Goal: Information Seeking & Learning: Learn about a topic

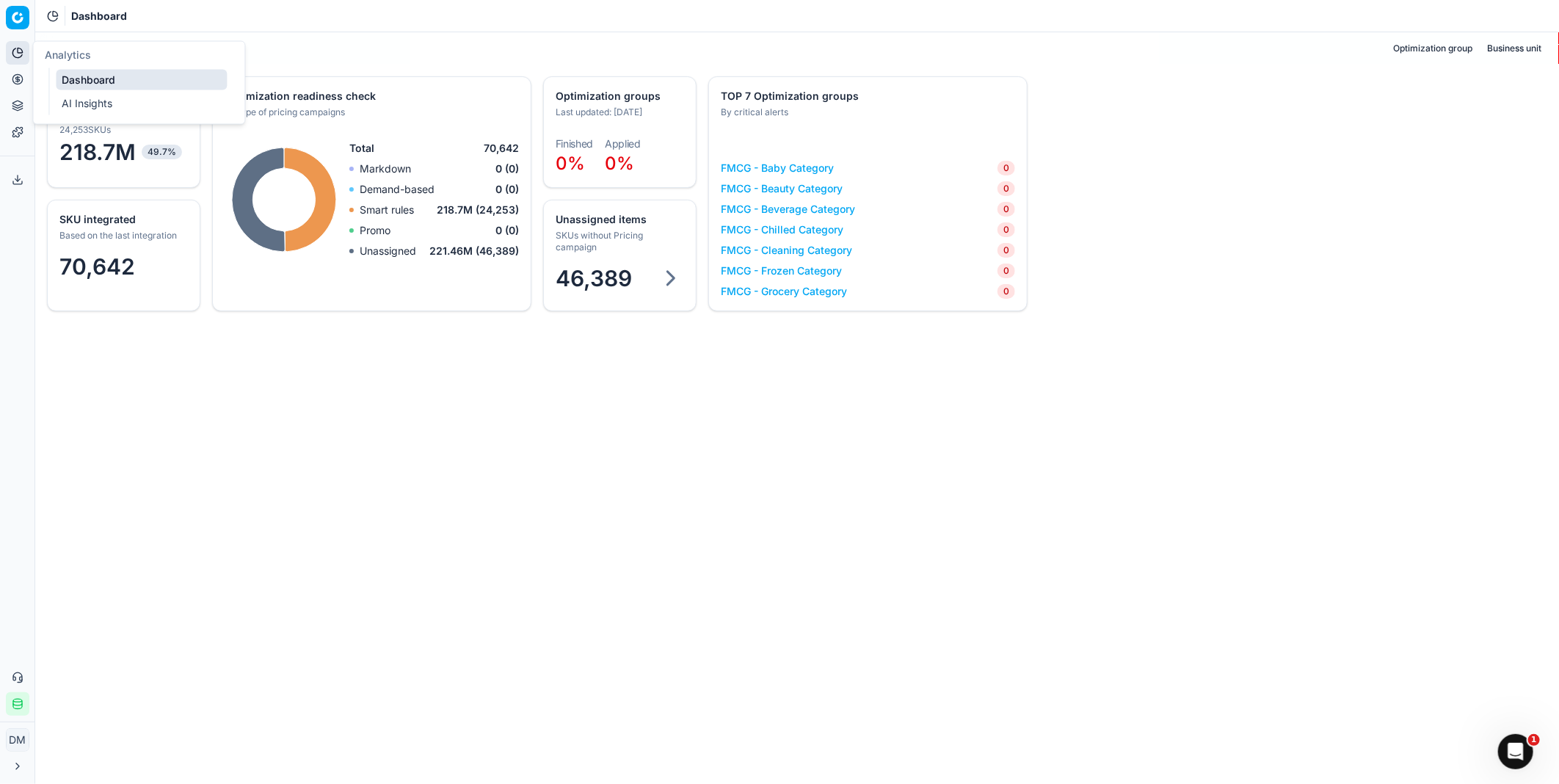
click at [17, 56] on icon at bounding box center [17, 52] width 11 height 11
click at [641, 449] on div "Optimization status Optimization group Business unit SKU integrated Based on th…" at bounding box center [797, 407] width 1524 height 751
click at [657, 279] on icon at bounding box center [670, 278] width 27 height 27
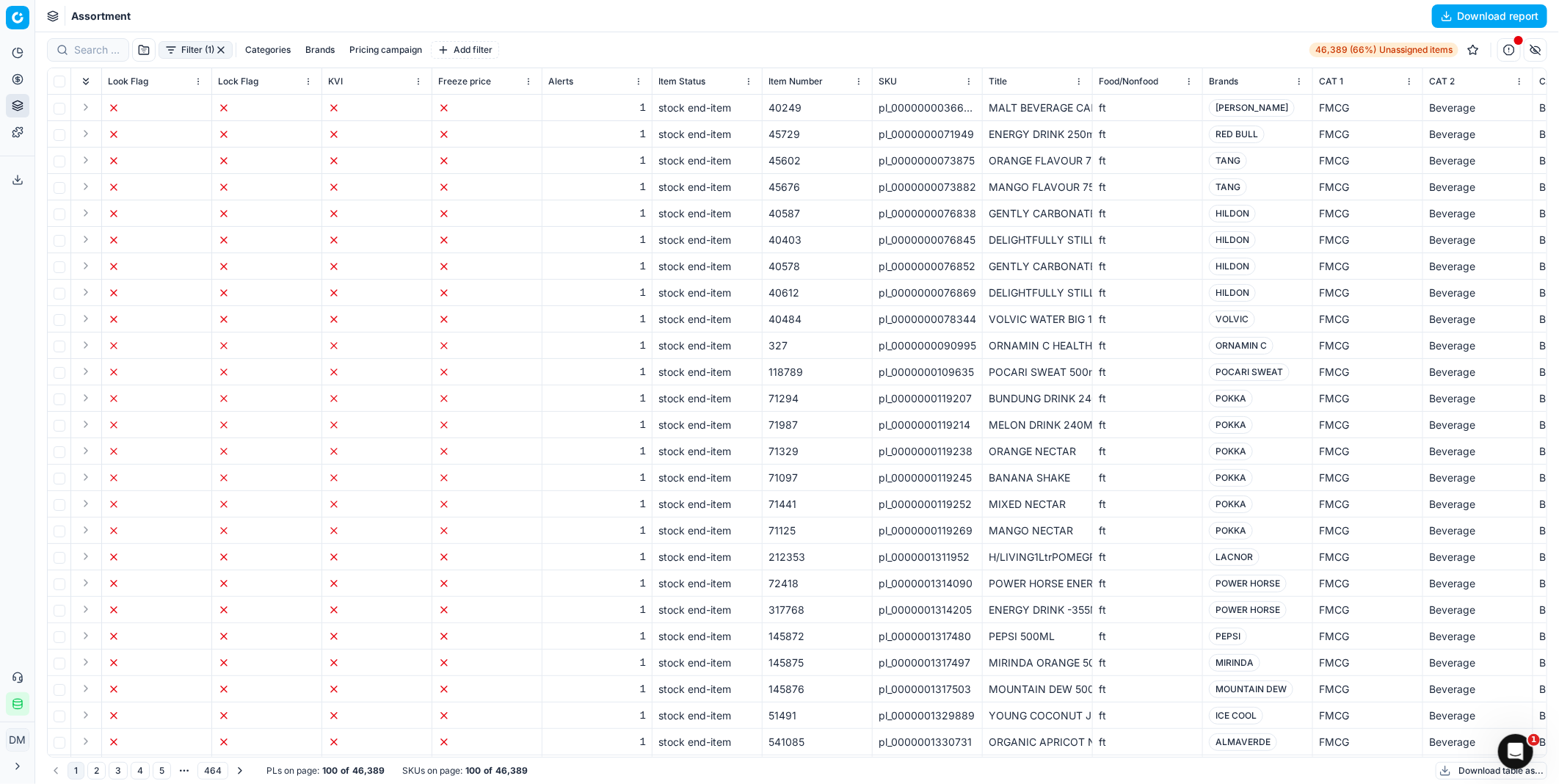
click at [274, 47] on button "Categories" at bounding box center [267, 50] width 57 height 18
click at [180, 101] on input "FMCG" at bounding box center [175, 100] width 11 height 11
checkbox input "true"
click at [365, 135] on button "Apply" at bounding box center [359, 133] width 36 height 18
click at [372, 82] on div "KVI" at bounding box center [377, 81] width 98 height 15
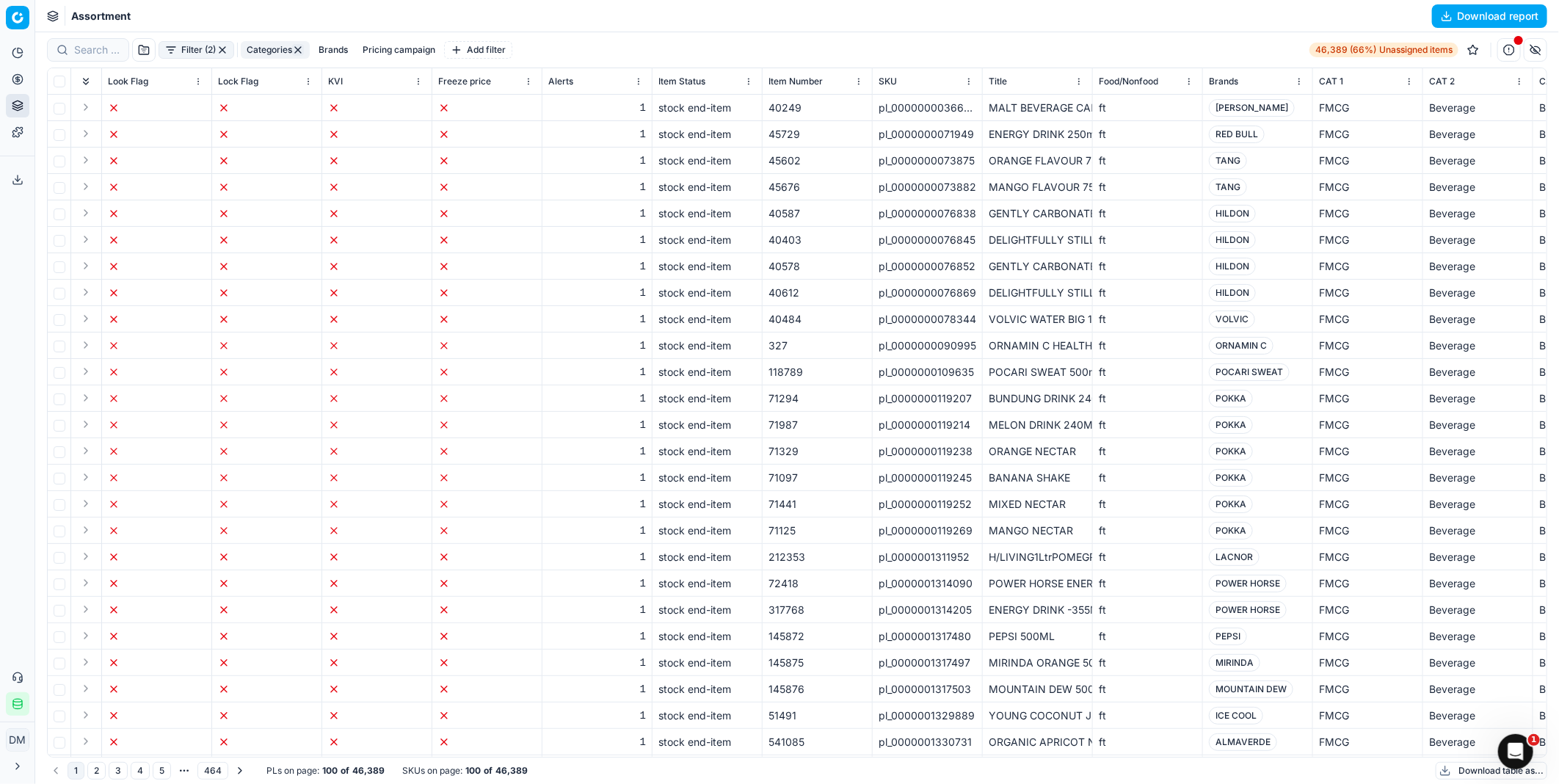
click at [332, 76] on span "KVI" at bounding box center [335, 81] width 15 height 11
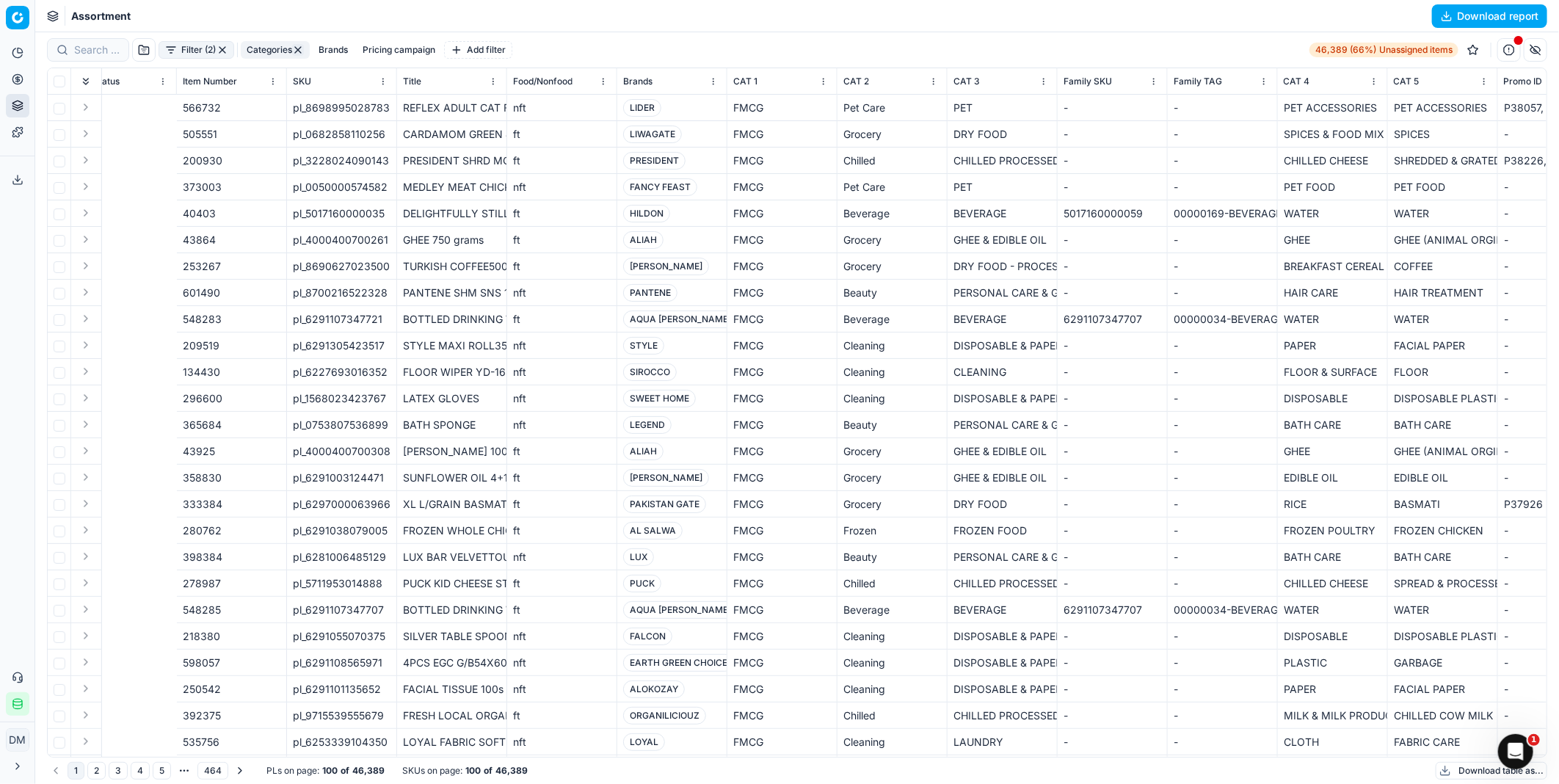
scroll to position [0, 1052]
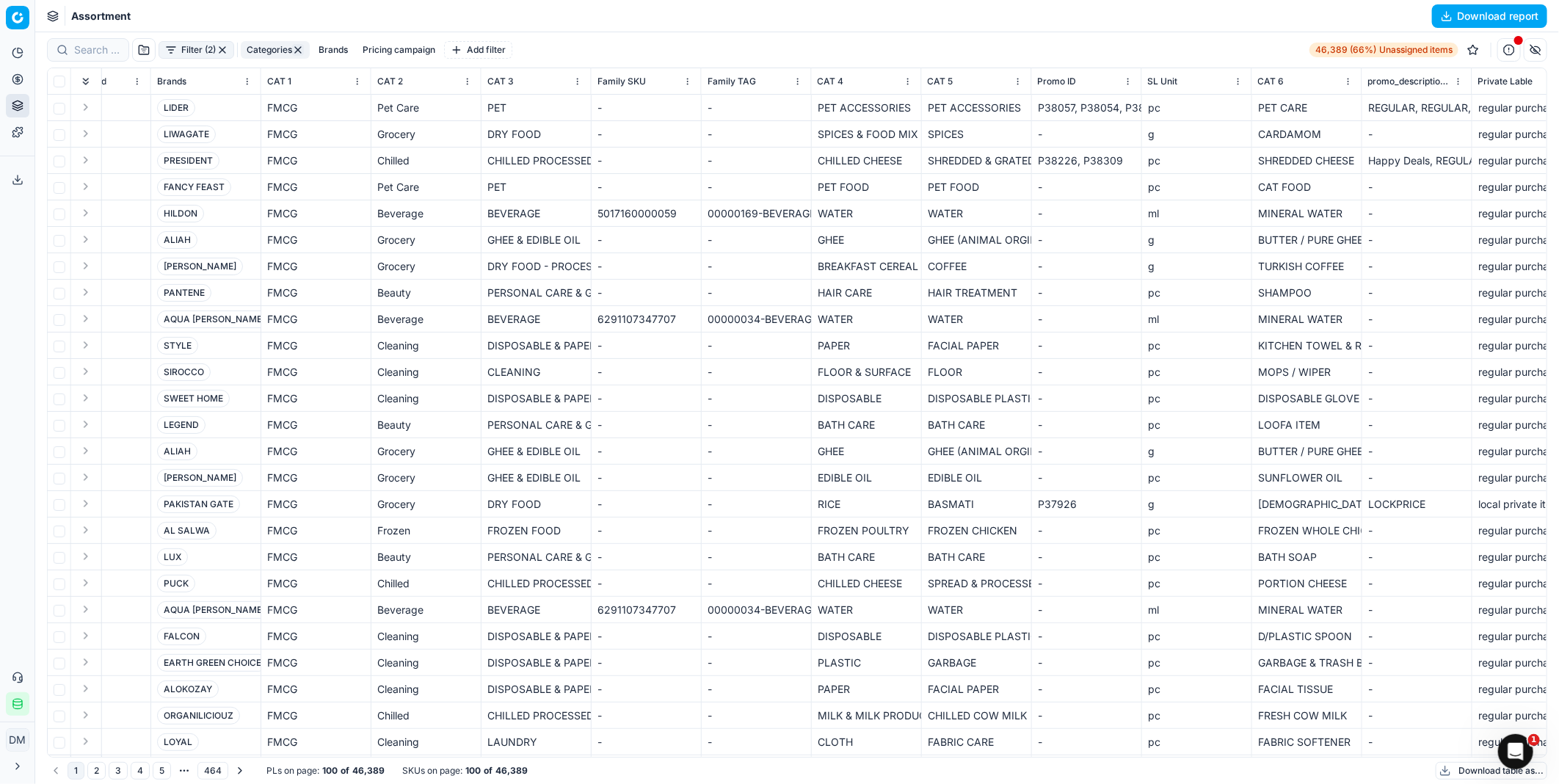
click at [1381, 47] on span "Unassigned items" at bounding box center [1415, 50] width 73 height 11
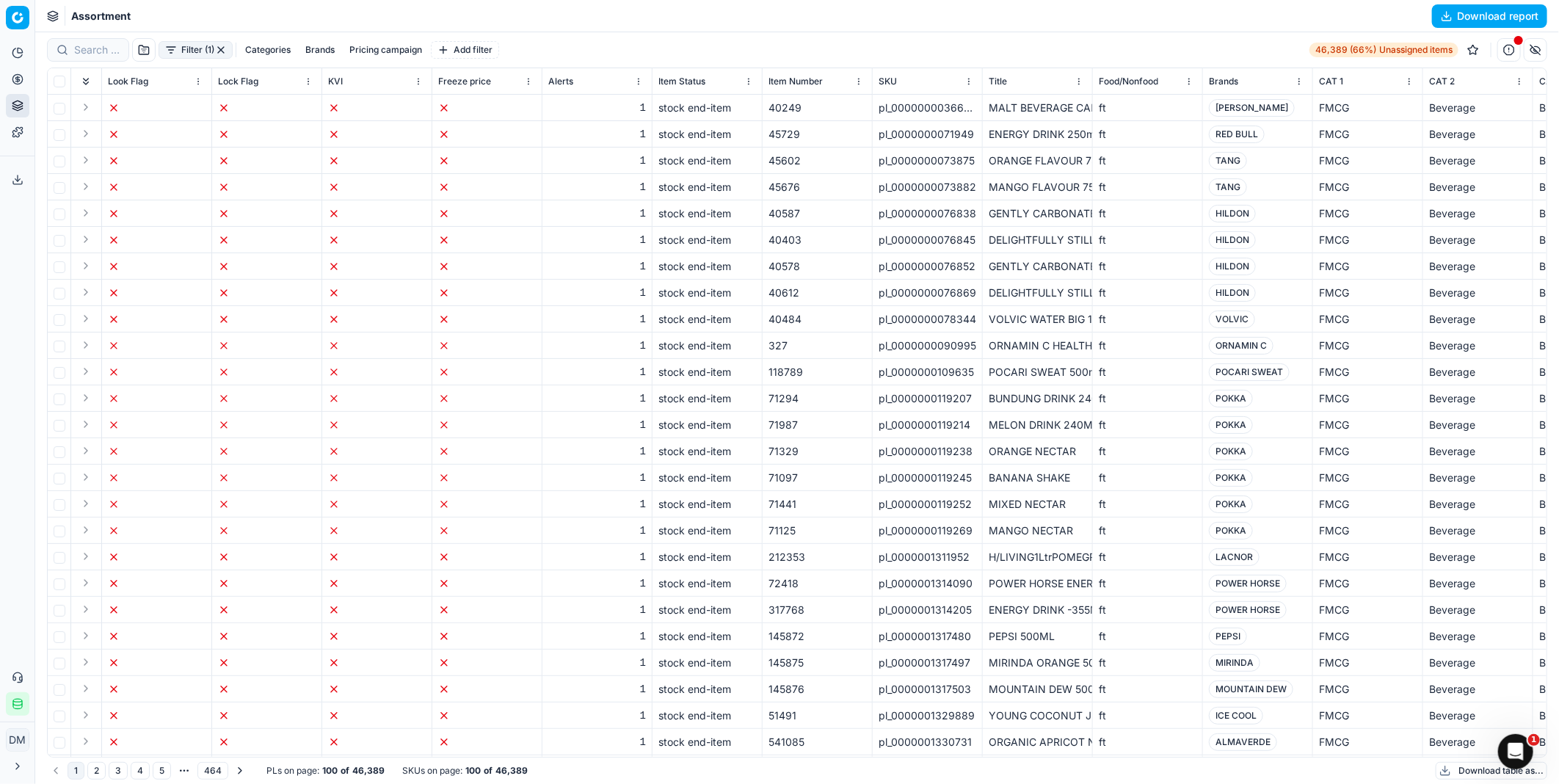
click at [86, 107] on button "Expand" at bounding box center [86, 107] width 18 height 18
click at [89, 107] on button "Expand" at bounding box center [86, 107] width 18 height 18
click at [1246, 81] on div "Brands" at bounding box center [1258, 81] width 98 height 15
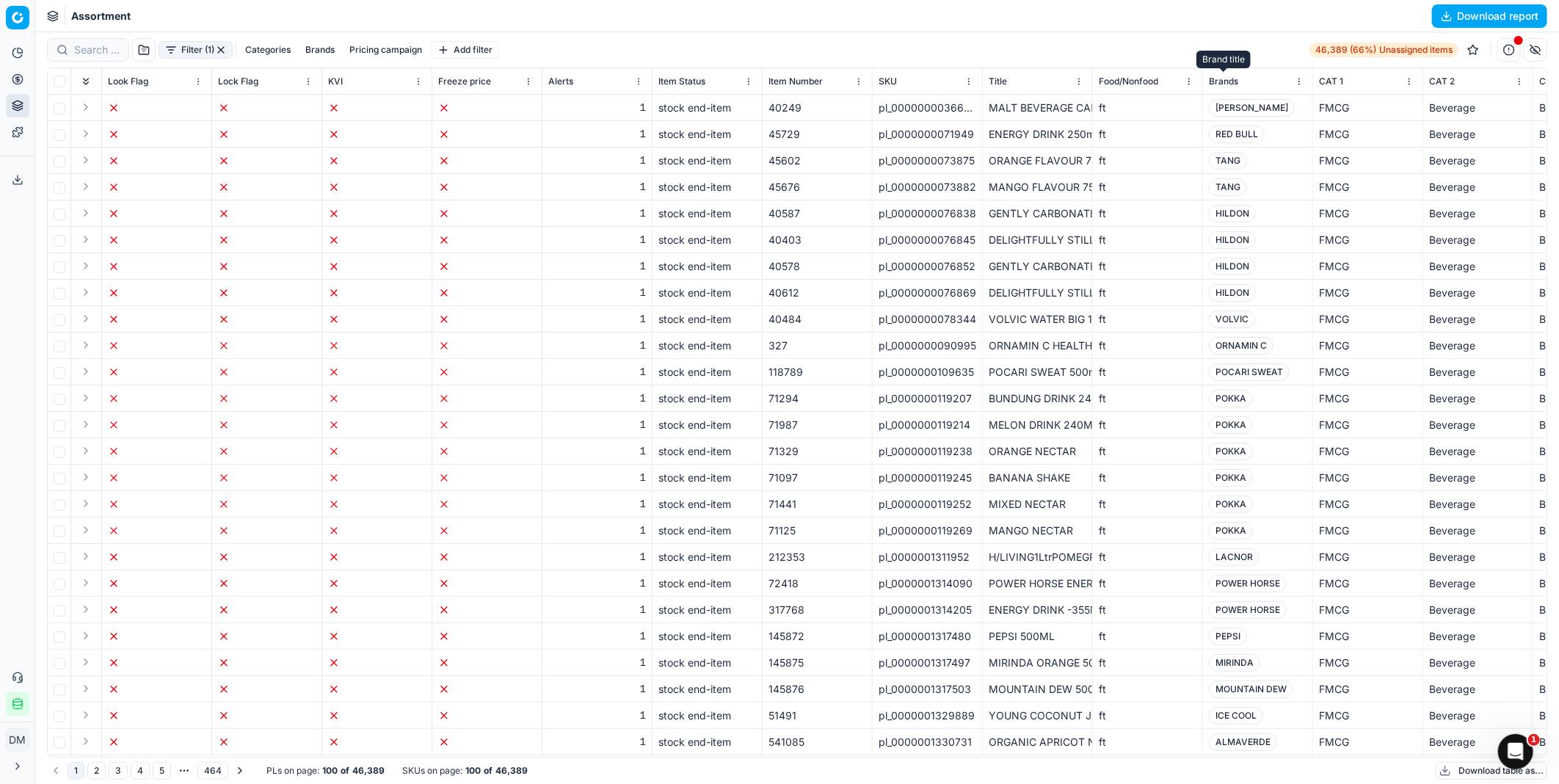
click at [1215, 78] on span "Brands" at bounding box center [1224, 81] width 29 height 11
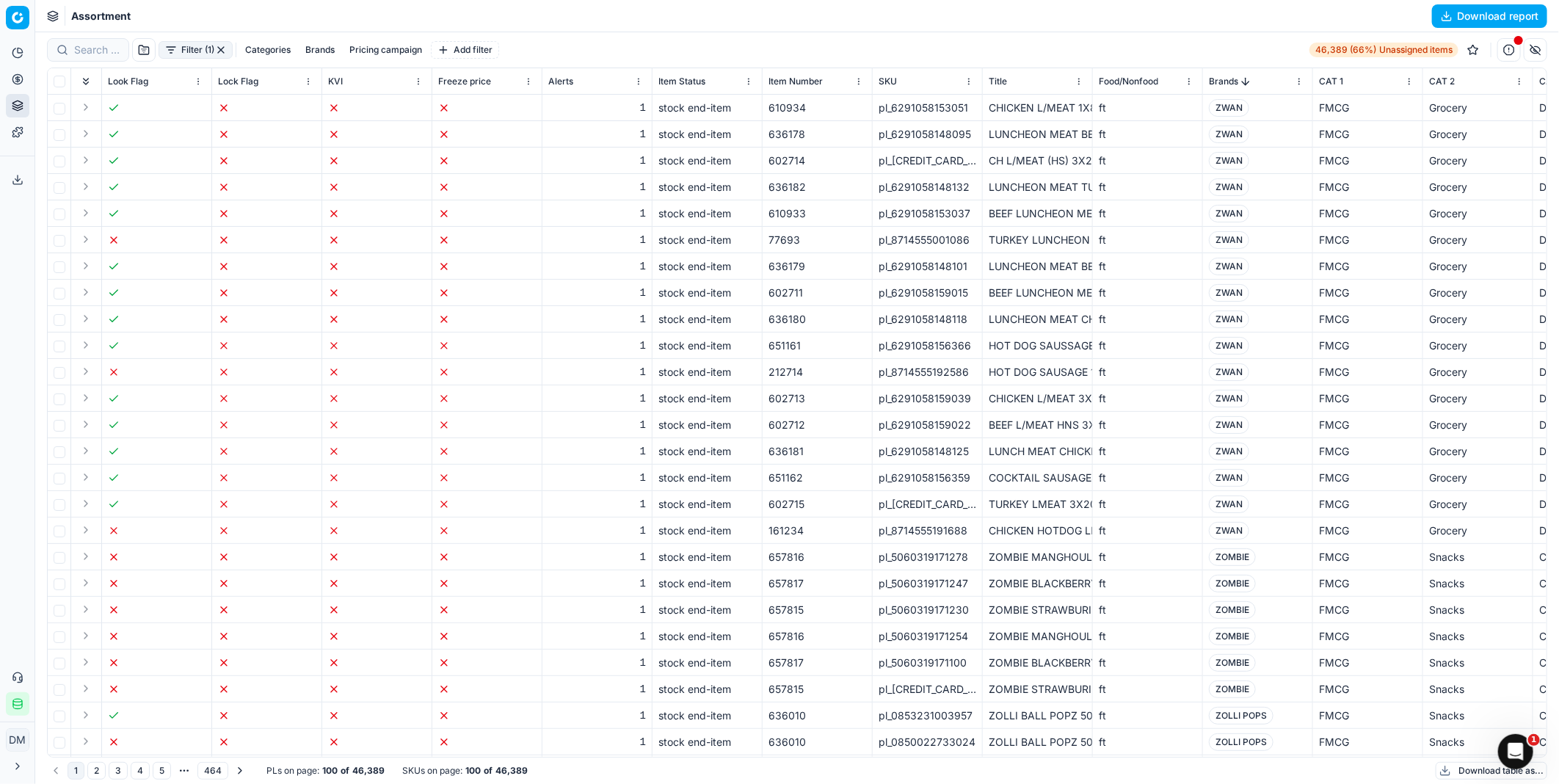
click at [280, 45] on button "Categories" at bounding box center [267, 50] width 57 height 18
click at [157, 106] on div "FMCG" at bounding box center [186, 100] width 63 height 15
click at [164, 102] on icon "button" at bounding box center [160, 100] width 11 height 11
click at [209, 162] on input "Beverage" at bounding box center [208, 160] width 11 height 11
checkbox input "true"
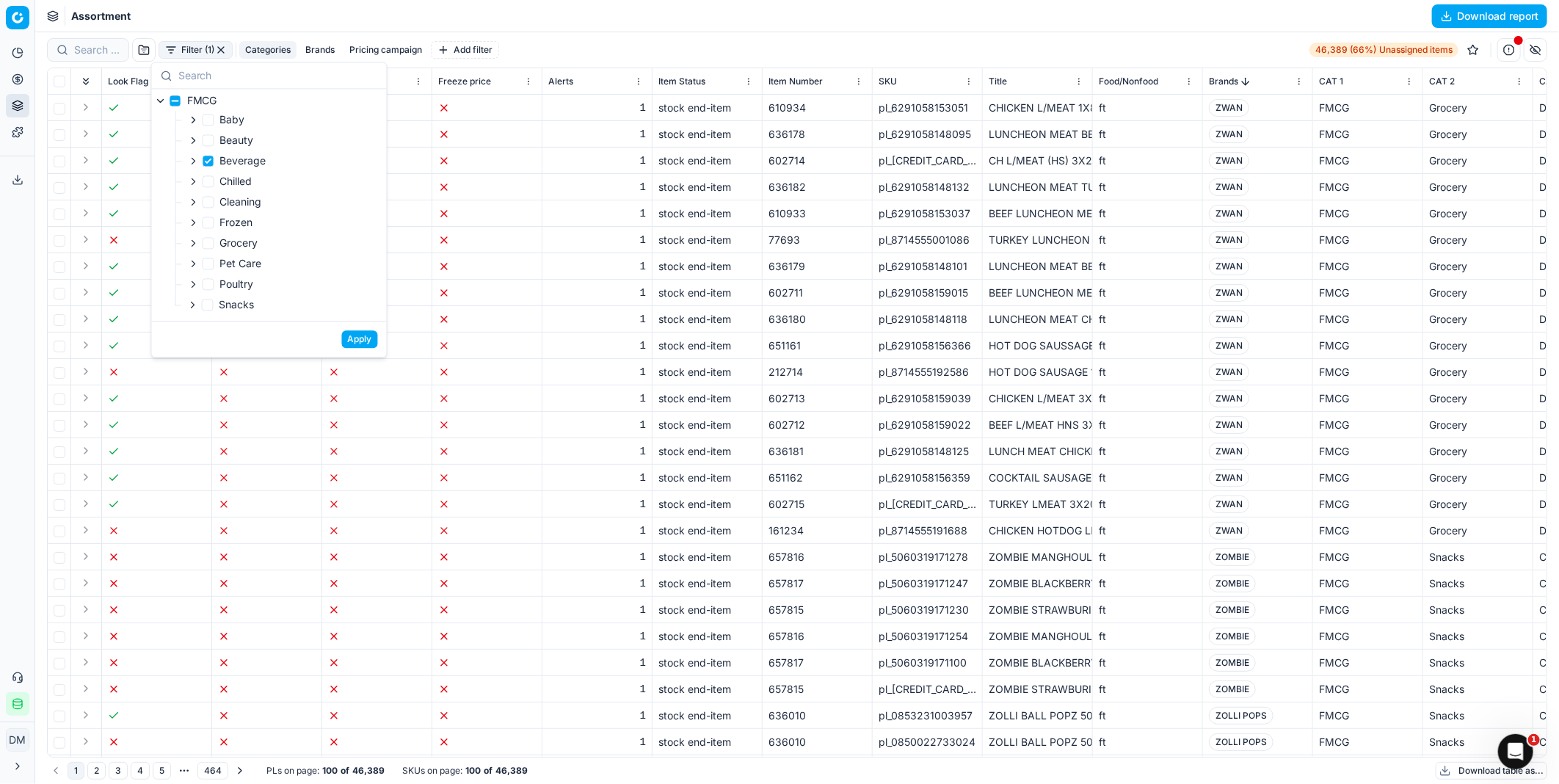
click at [361, 339] on button "Apply" at bounding box center [359, 339] width 36 height 18
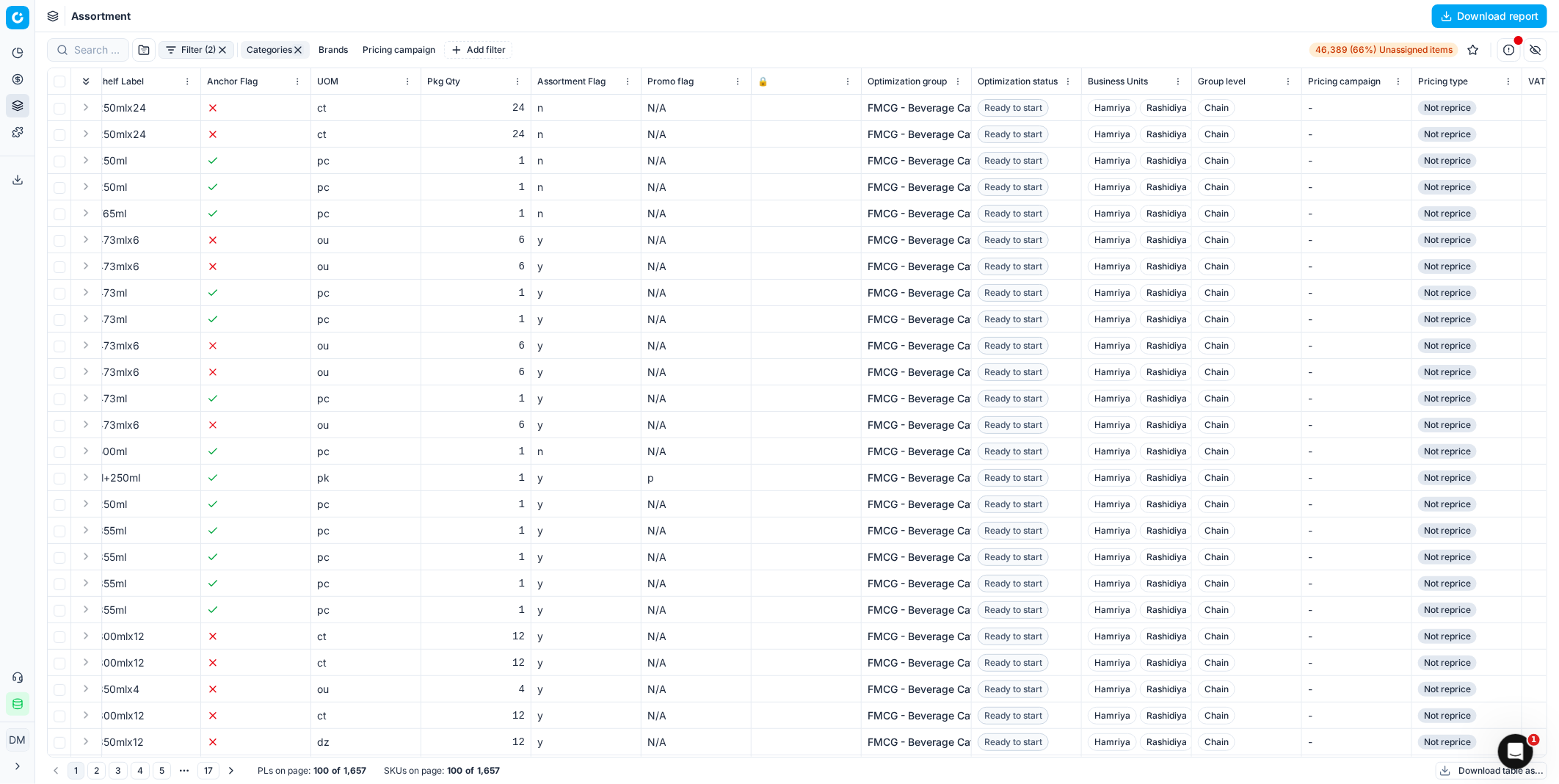
scroll to position [0, 2974]
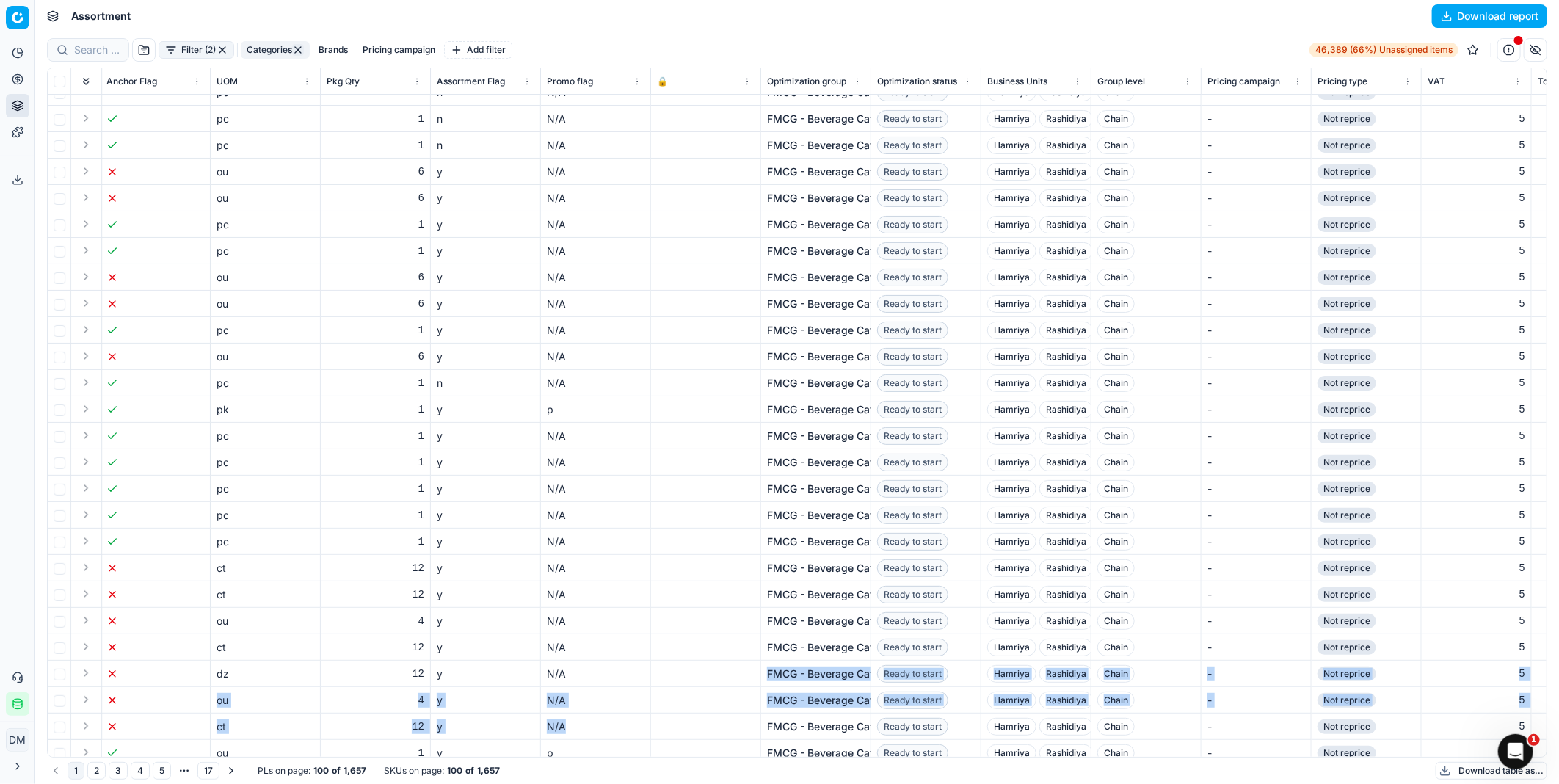
drag, startPoint x: 611, startPoint y: 732, endPoint x: 718, endPoint y: 732, distance: 107.0
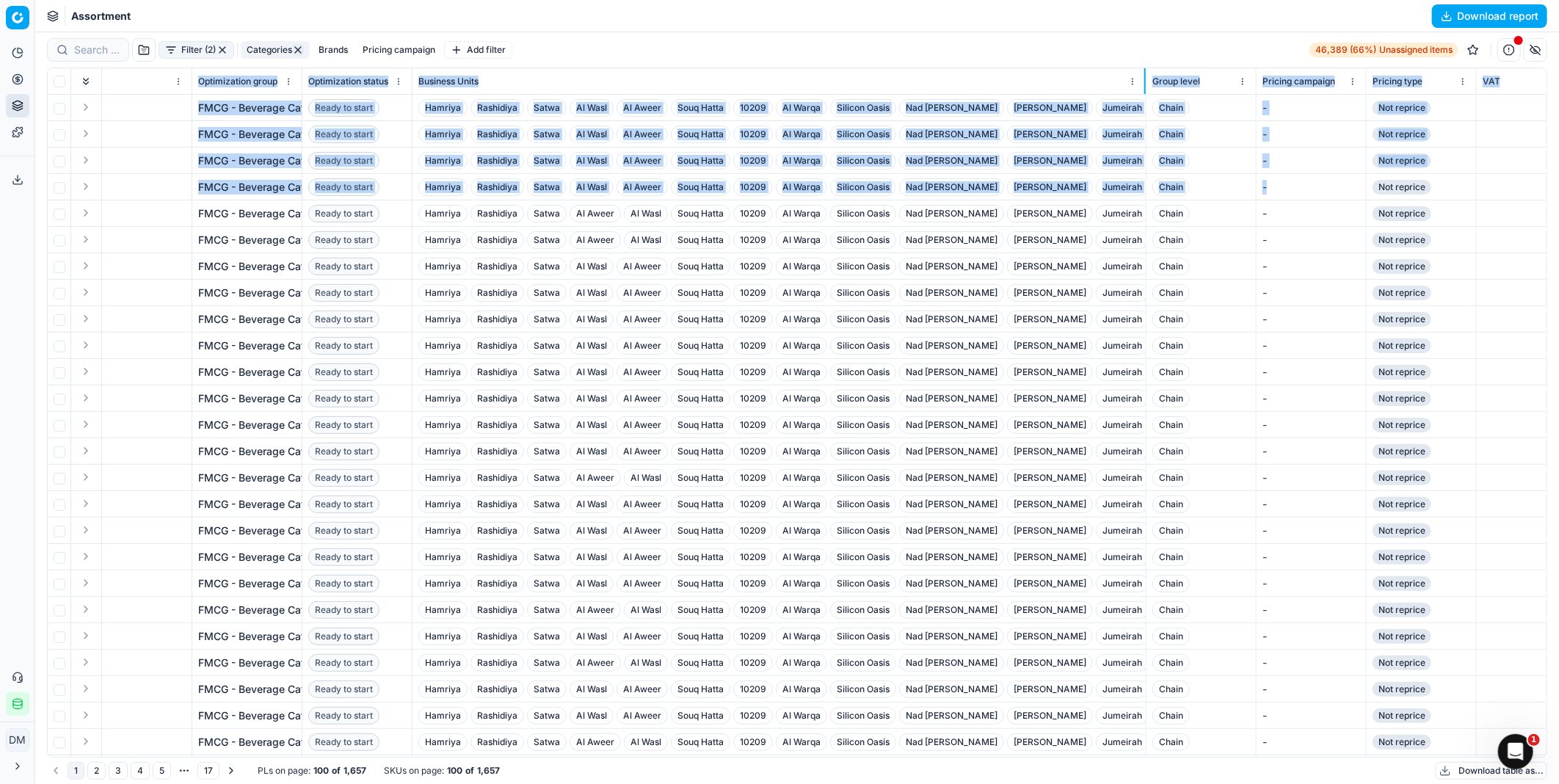
scroll to position [0, 3640]
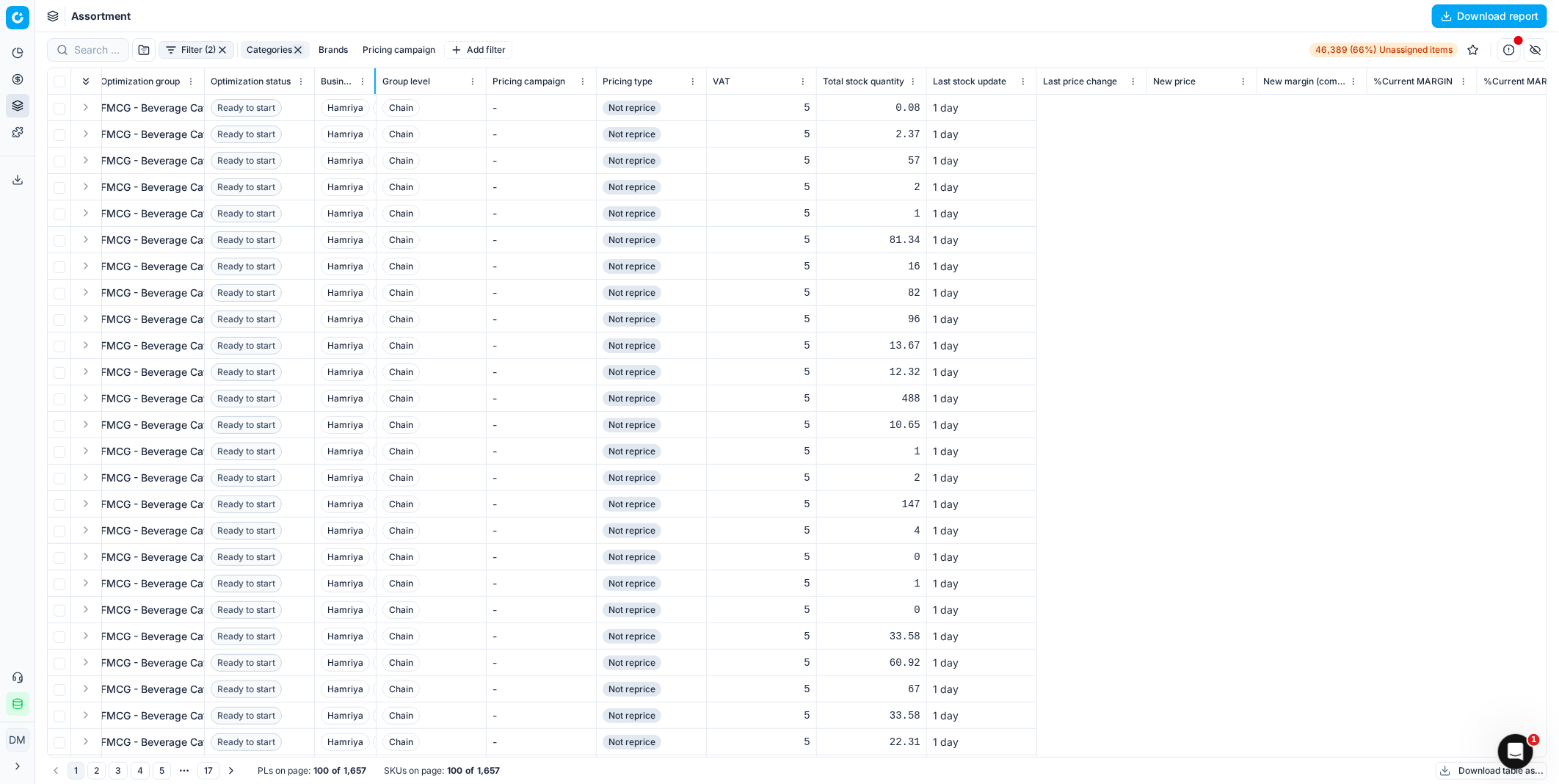
drag, startPoint x: 553, startPoint y: 88, endPoint x: 505, endPoint y: 144, distance: 73.8
click at [505, 144] on div "Look Flag Lock Flag KVI Freeze price Alerts Item Status Item Number SKU Title F…" at bounding box center [796, 412] width 1499 height 688
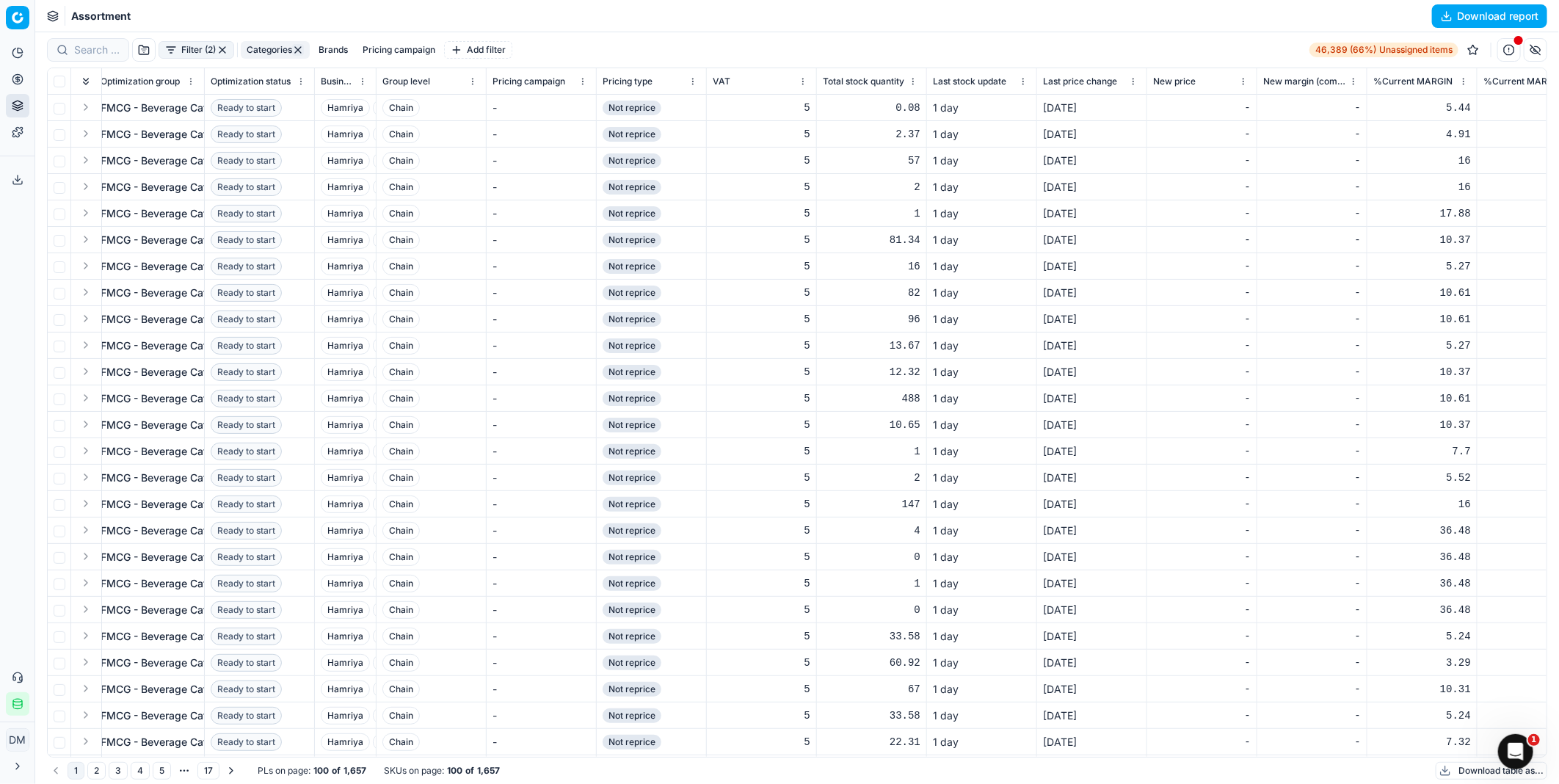
click at [913, 79] on html "Pricing platform Analytics Pricing Product portfolio Templates Export service 0…" at bounding box center [780, 392] width 1559 height 784
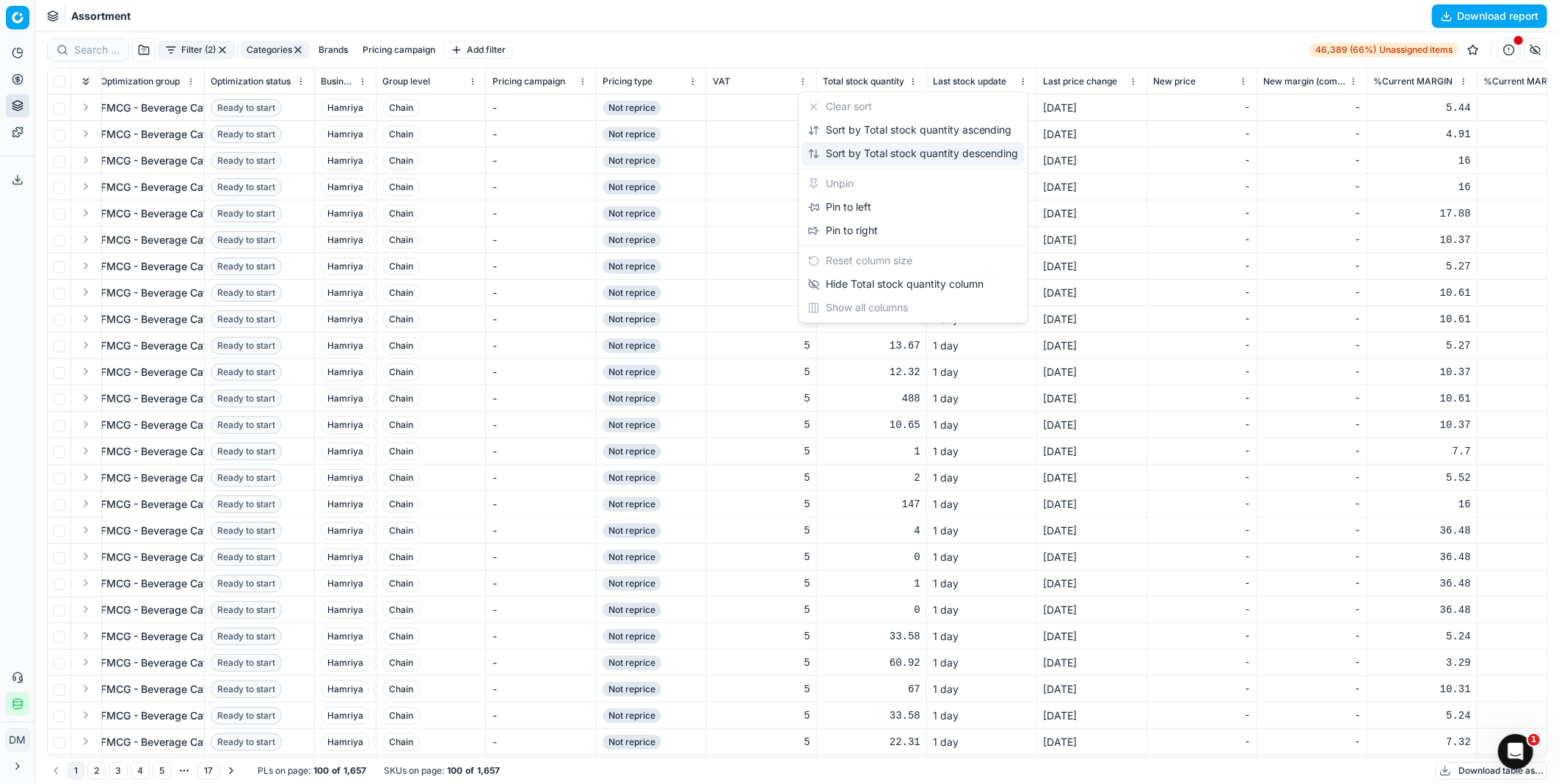
click at [912, 154] on div "Sort by Total stock quantity descending" at bounding box center [913, 153] width 211 height 15
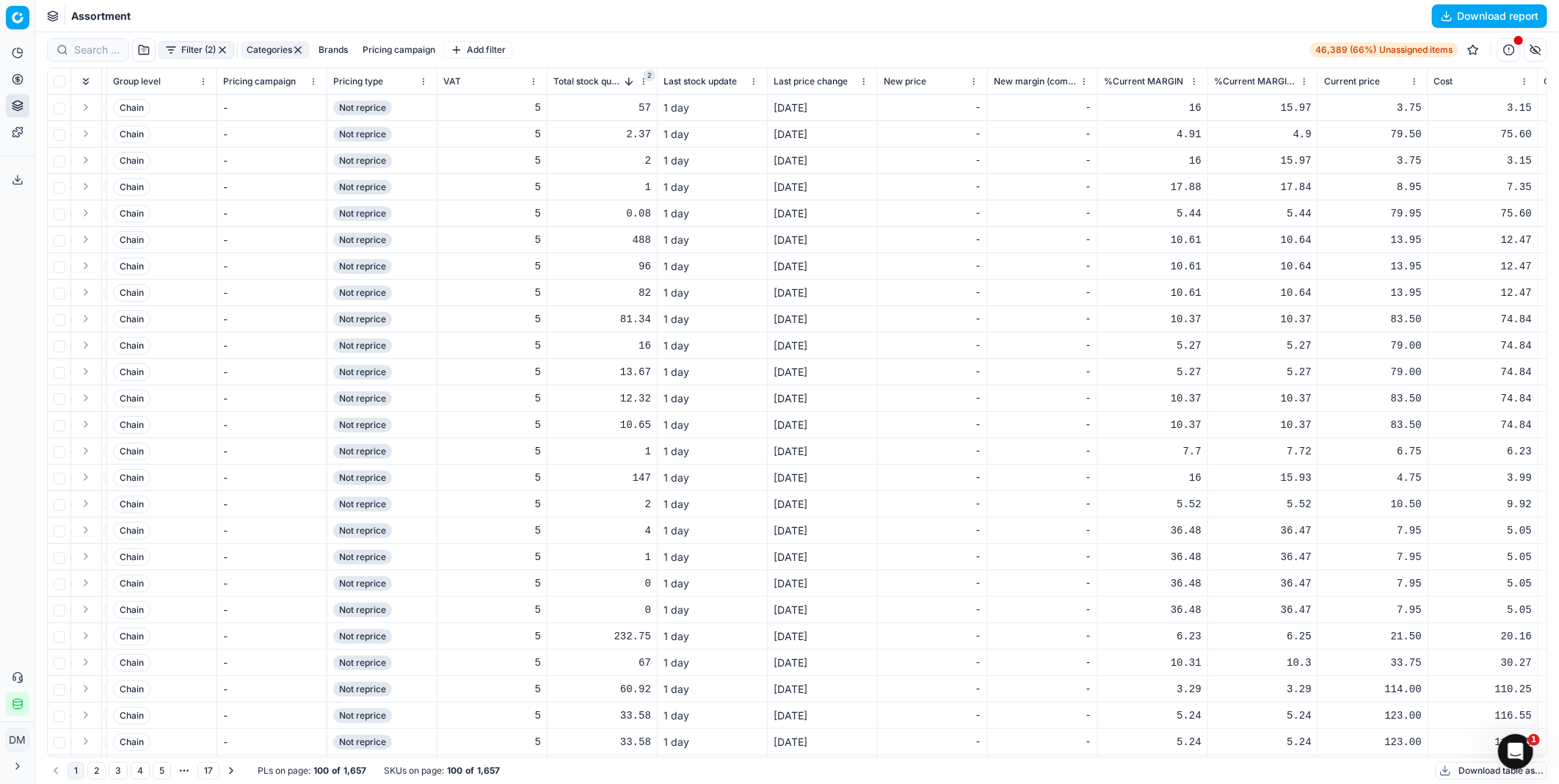
scroll to position [0, 4073]
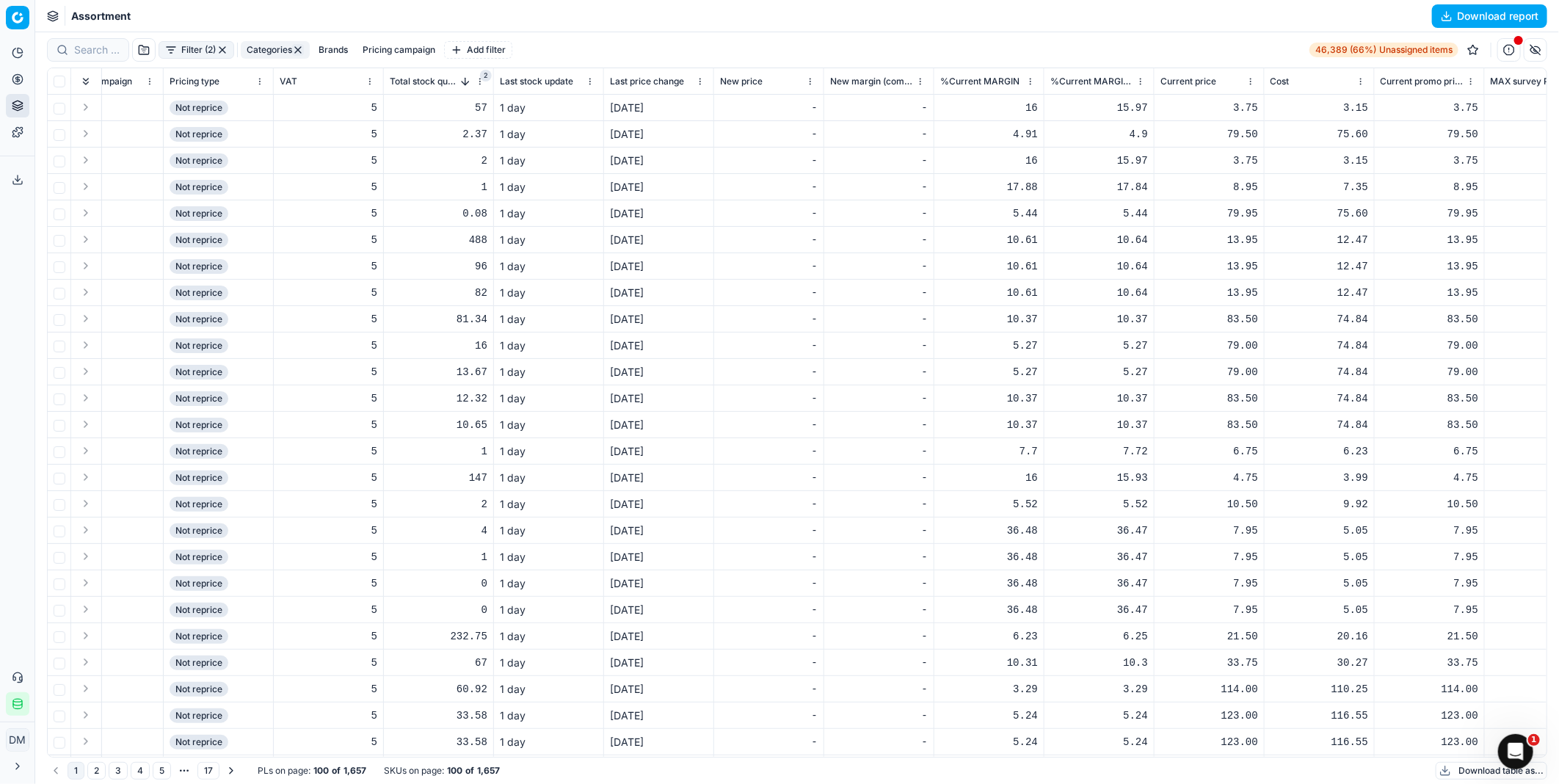
click at [786, 112] on div "-" at bounding box center [769, 108] width 98 height 15
click at [885, 94] on th "New margin (common), %" at bounding box center [879, 81] width 110 height 27
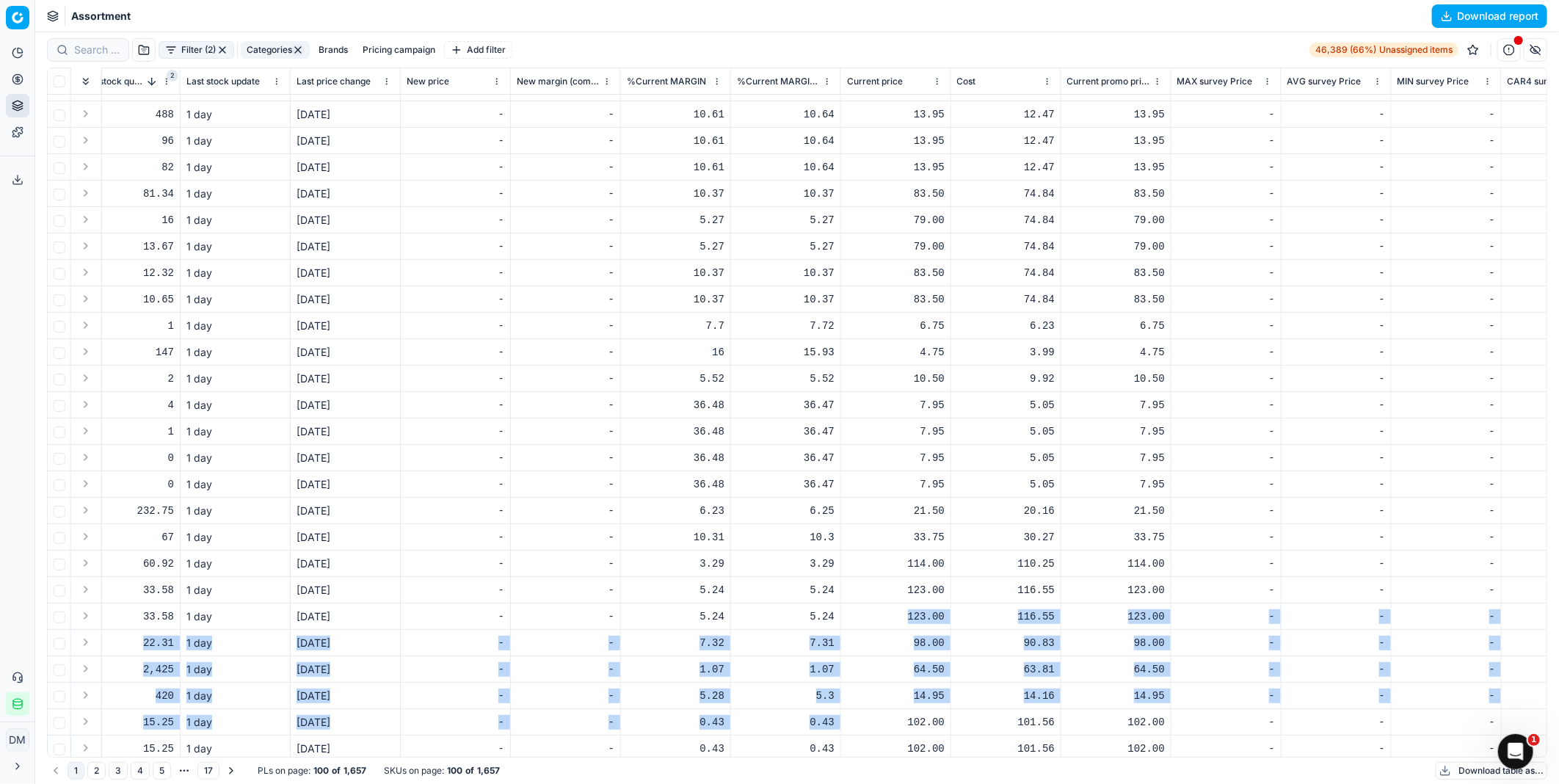
scroll to position [148, 4387]
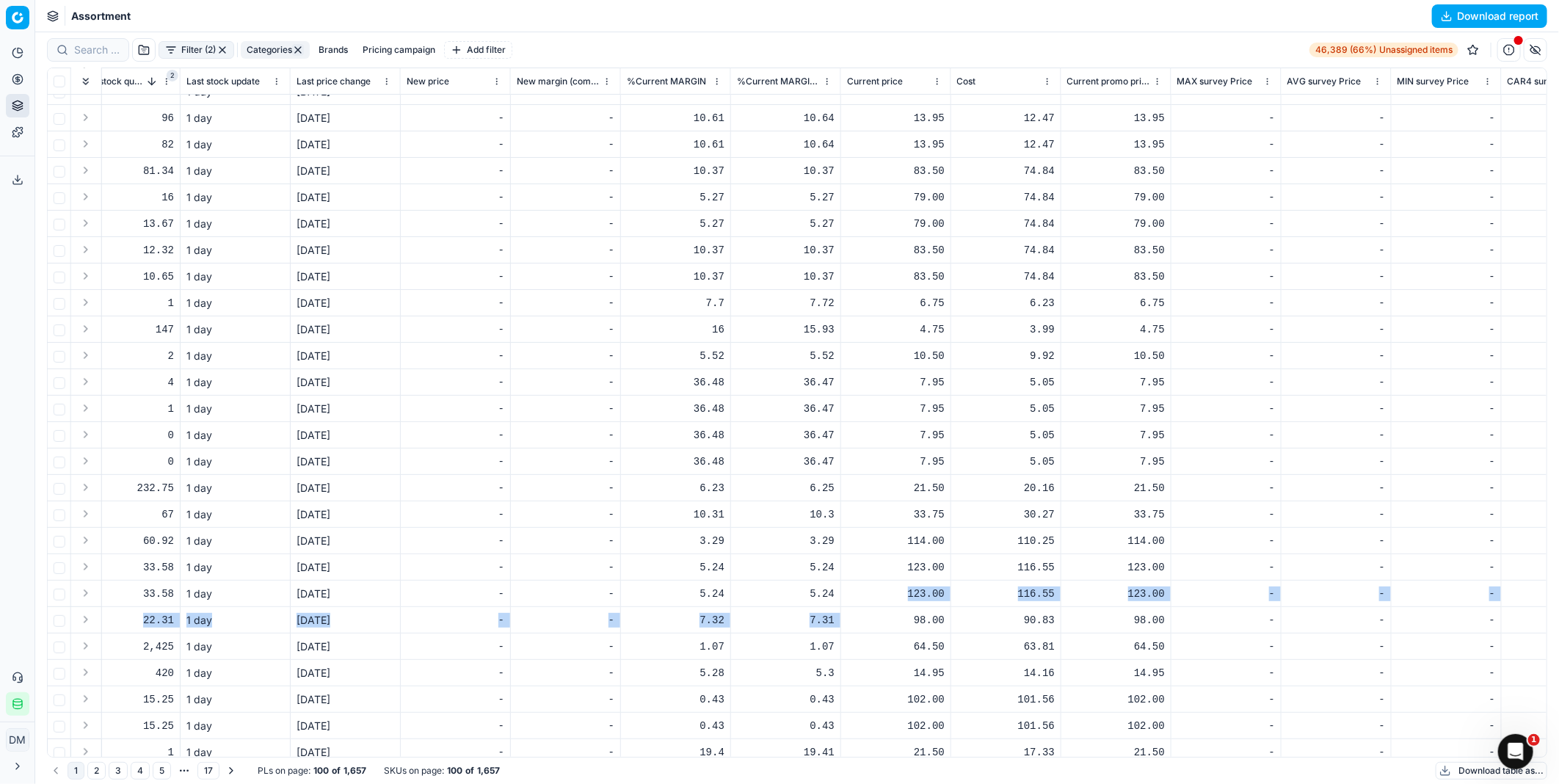
drag, startPoint x: 841, startPoint y: 739, endPoint x: 840, endPoint y: 627, distance: 112.0
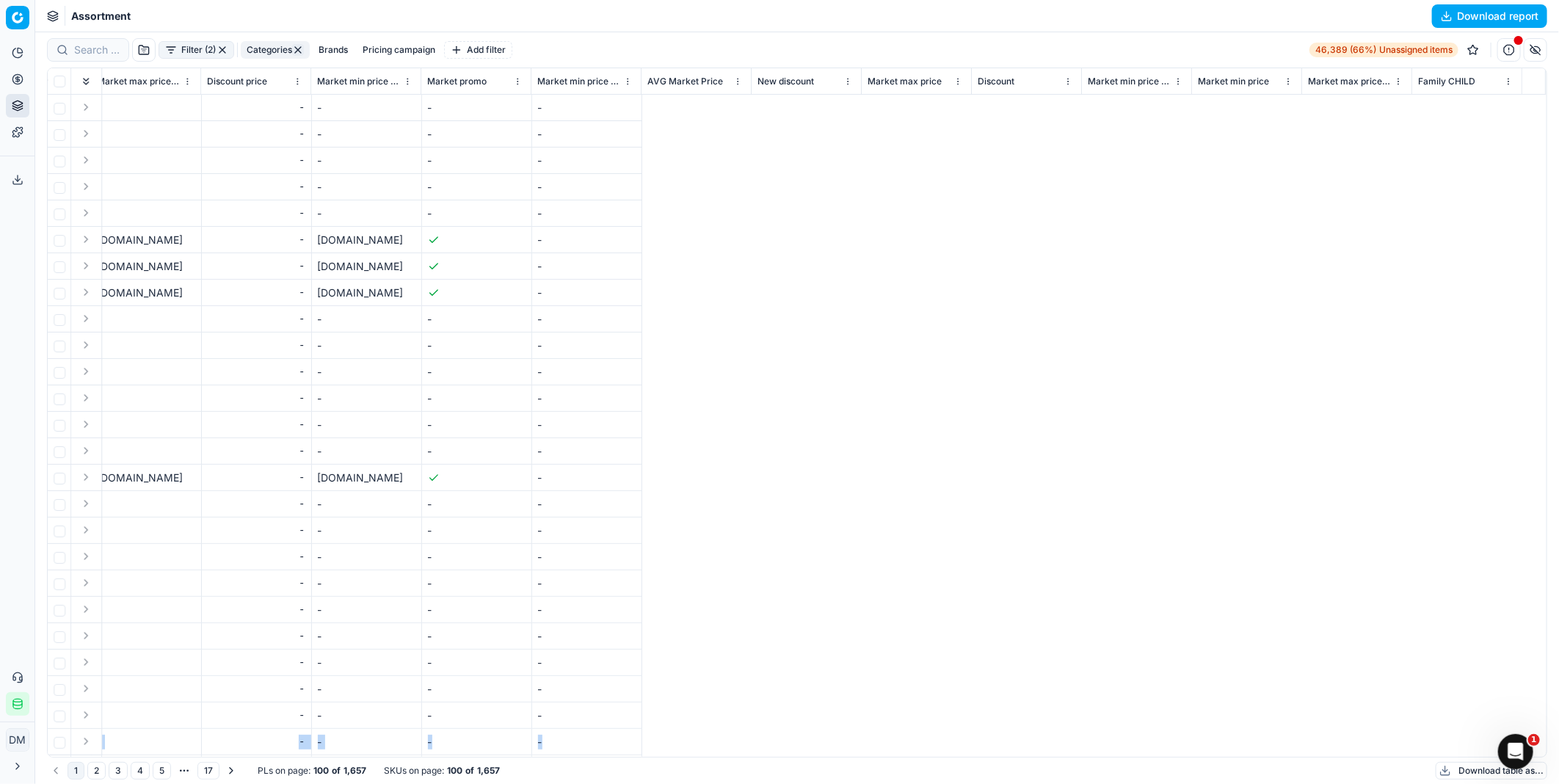
scroll to position [0, 0]
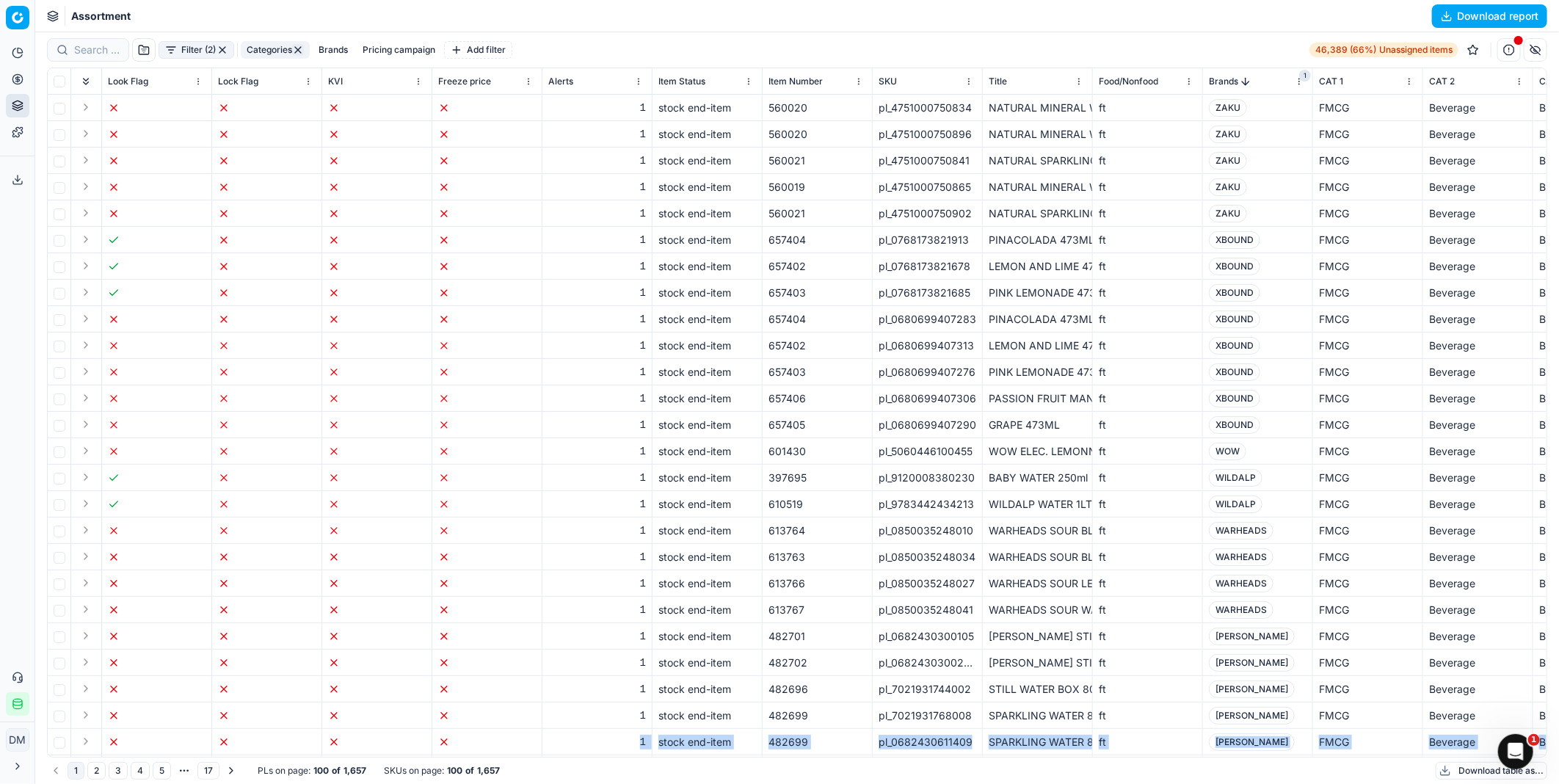
click at [412, 52] on button "Pricing campaign" at bounding box center [399, 50] width 84 height 18
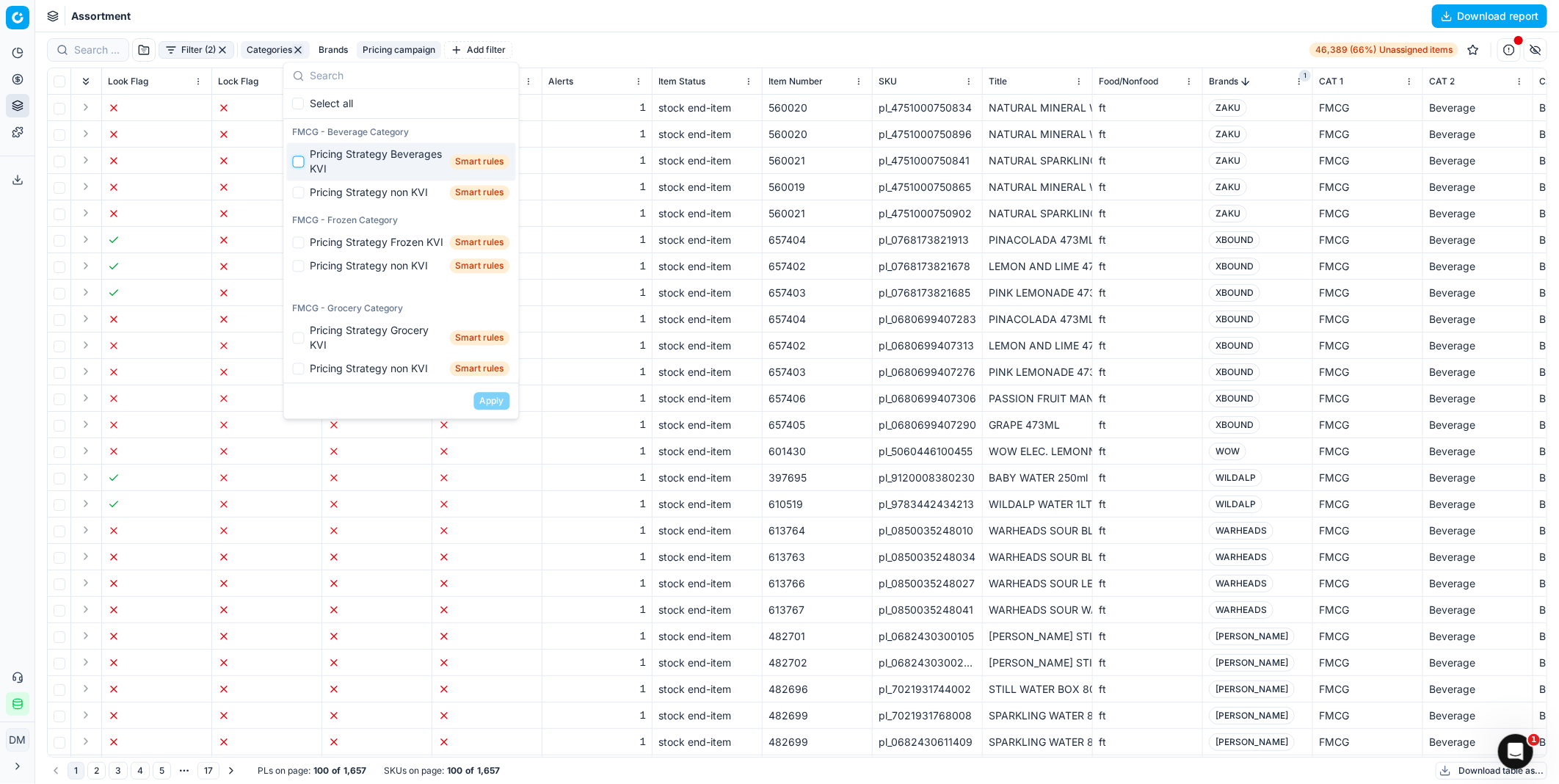
click at [300, 165] on input "Suggestions" at bounding box center [298, 161] width 11 height 11
checkbox input "true"
click at [500, 400] on button "Apply" at bounding box center [491, 400] width 36 height 18
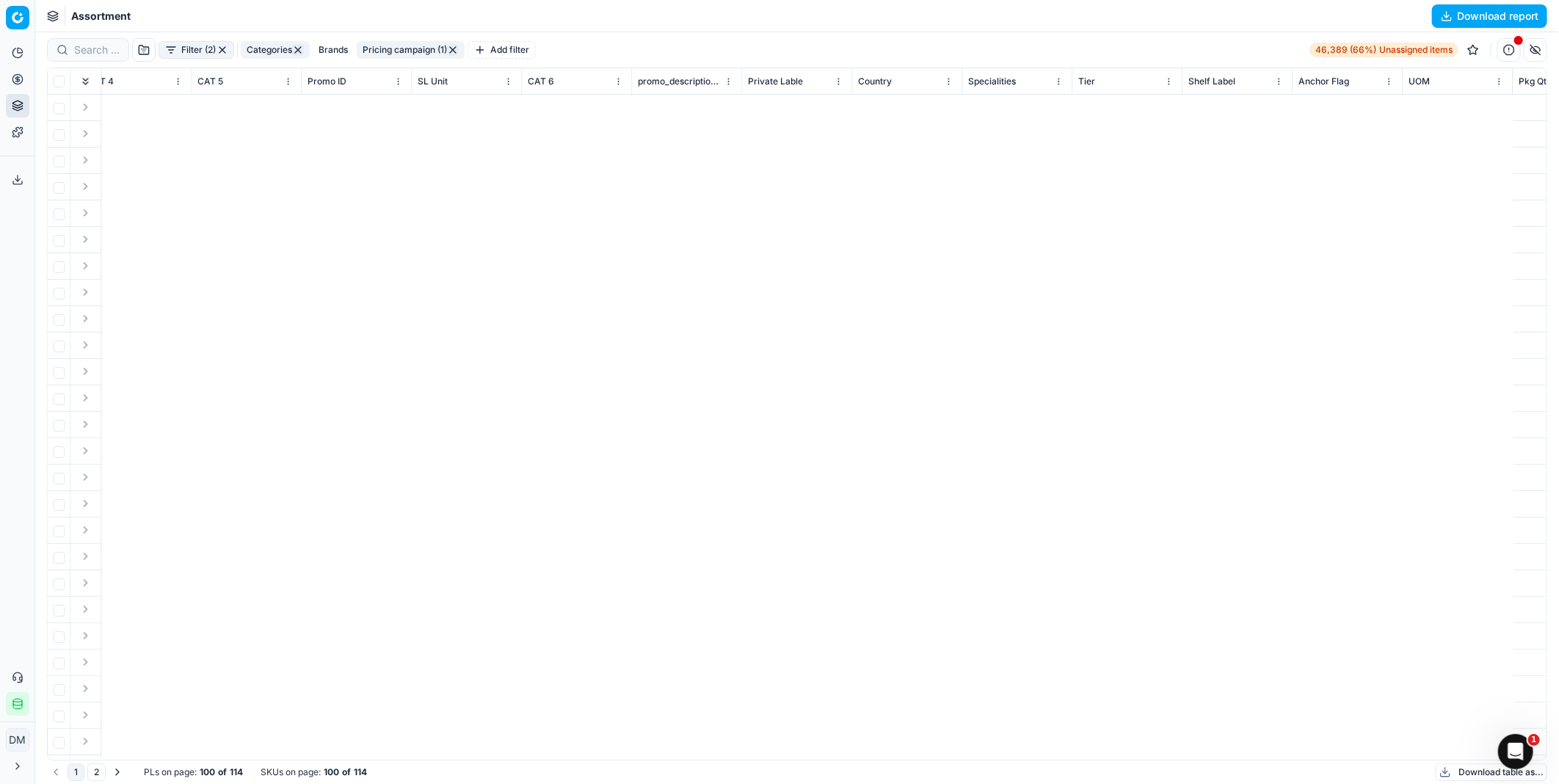
scroll to position [0, 3425]
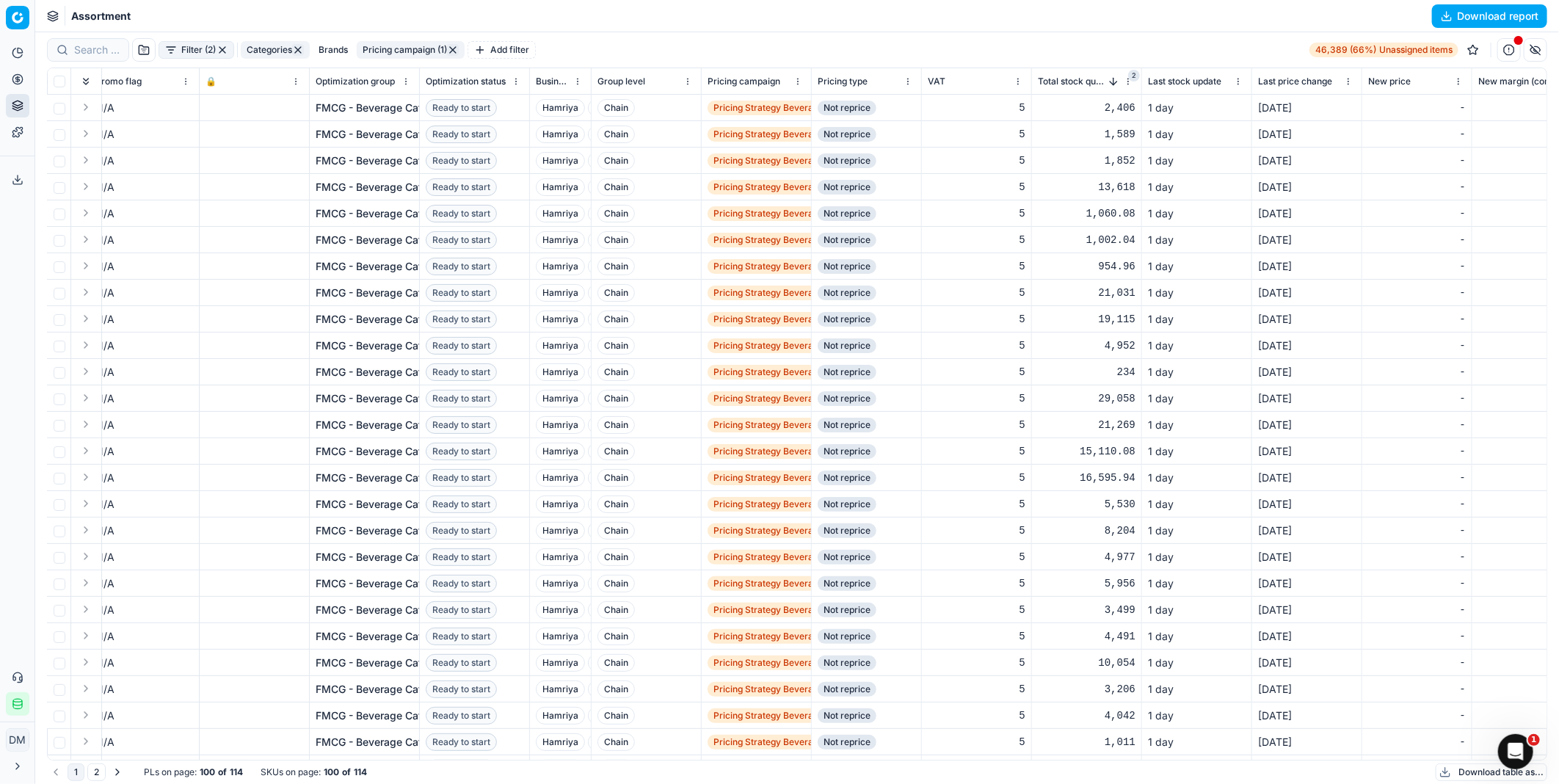
click at [848, 115] on td "Not reprice" at bounding box center [867, 108] width 110 height 27
click at [849, 110] on span "Not reprice" at bounding box center [847, 108] width 59 height 15
click at [614, 105] on span "Chain" at bounding box center [616, 108] width 37 height 18
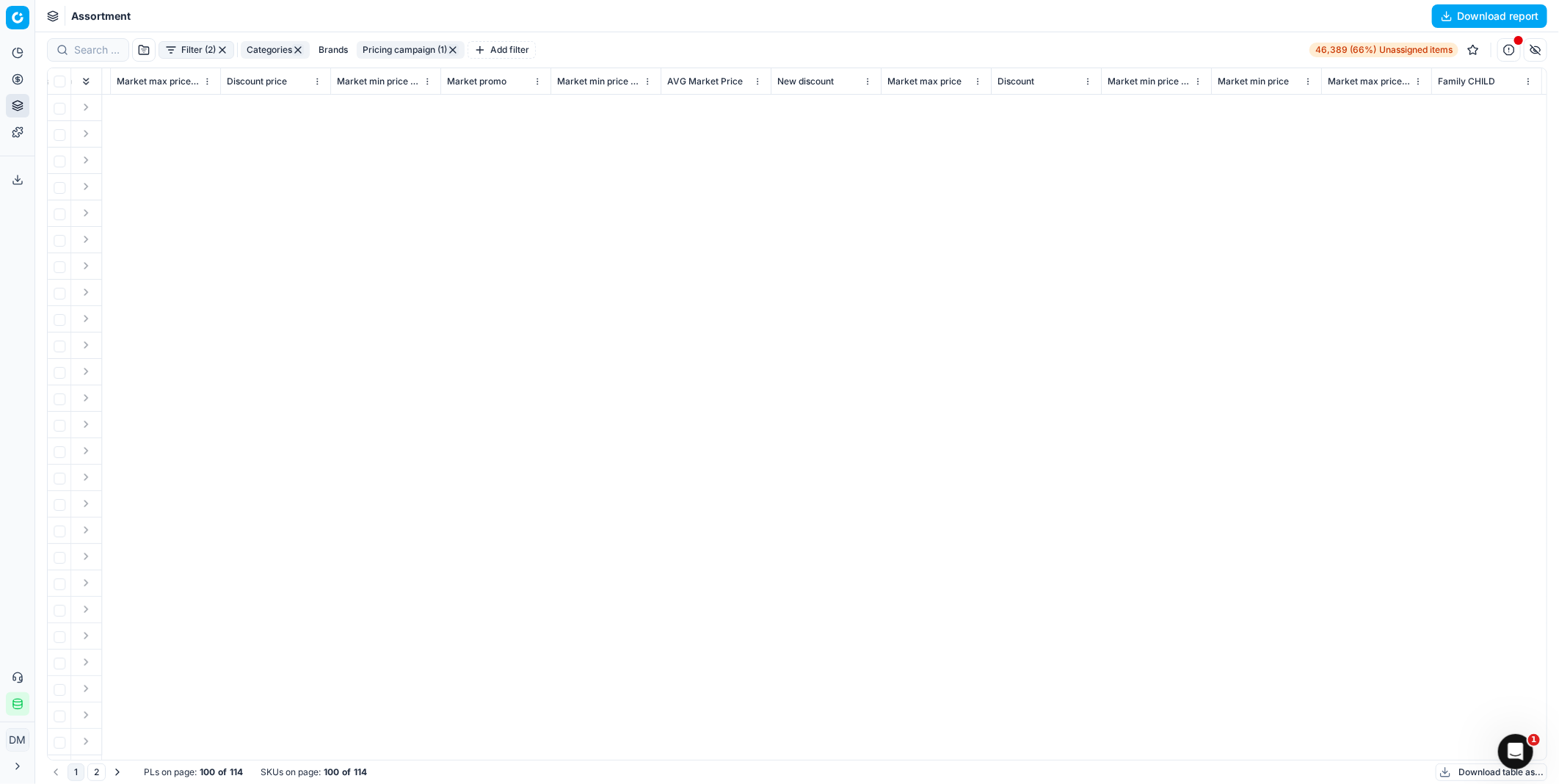
scroll to position [0, 482]
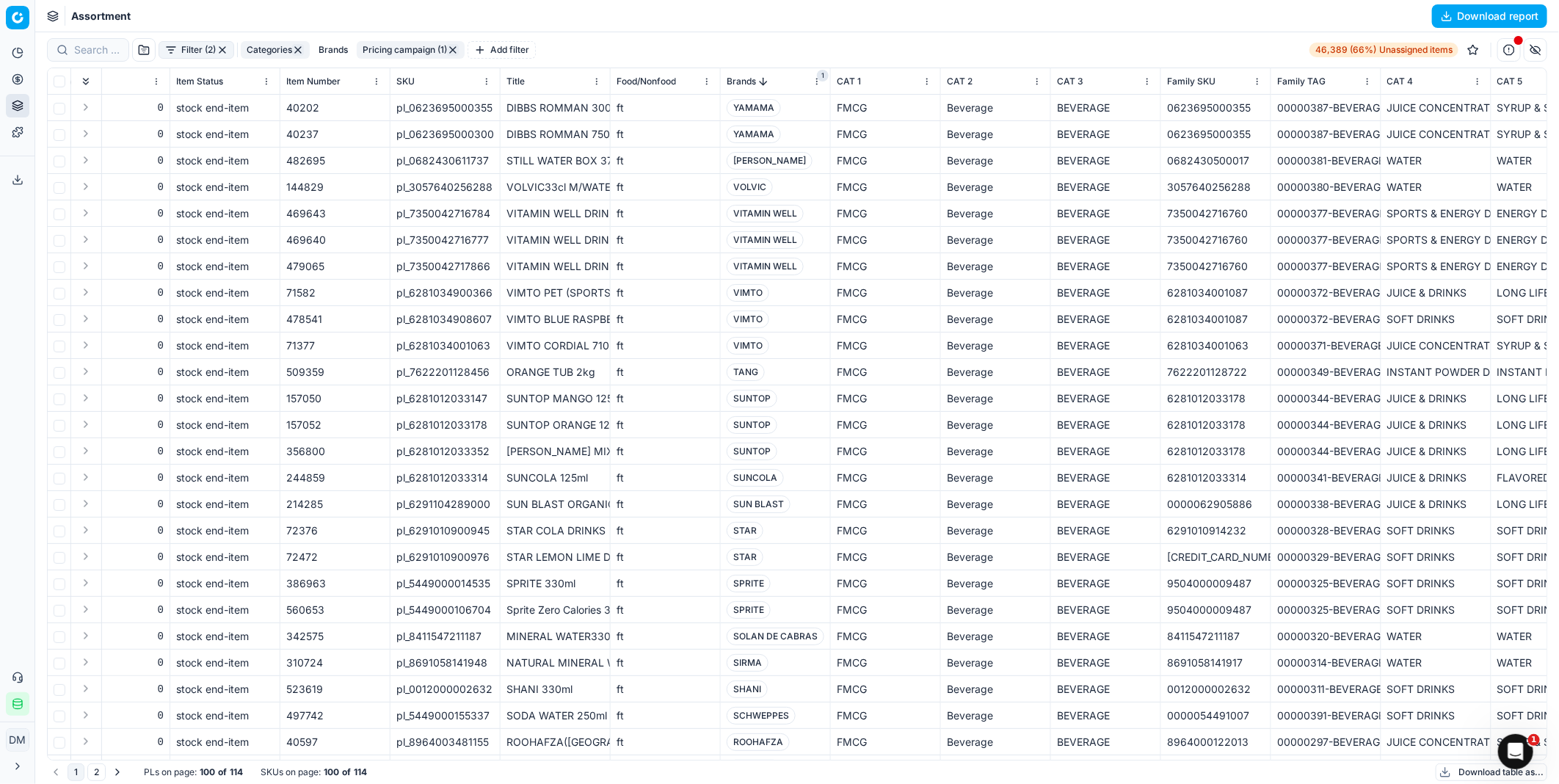
click at [153, 47] on button "button" at bounding box center [144, 50] width 24 height 24
click at [1512, 51] on button "button" at bounding box center [1509, 50] width 24 height 24
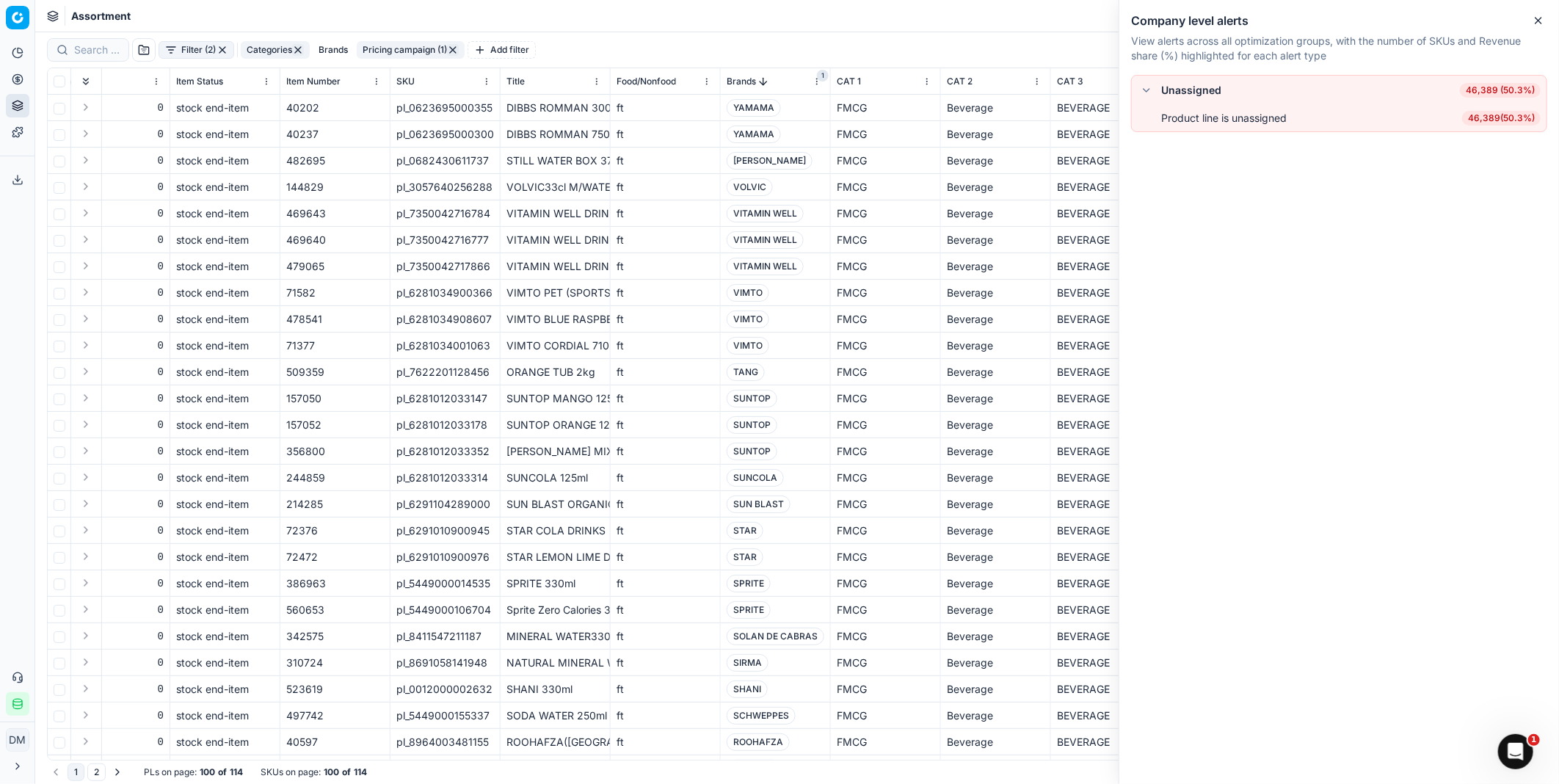
click at [1509, 93] on span "46,389 (50.3%)" at bounding box center [1500, 90] width 81 height 15
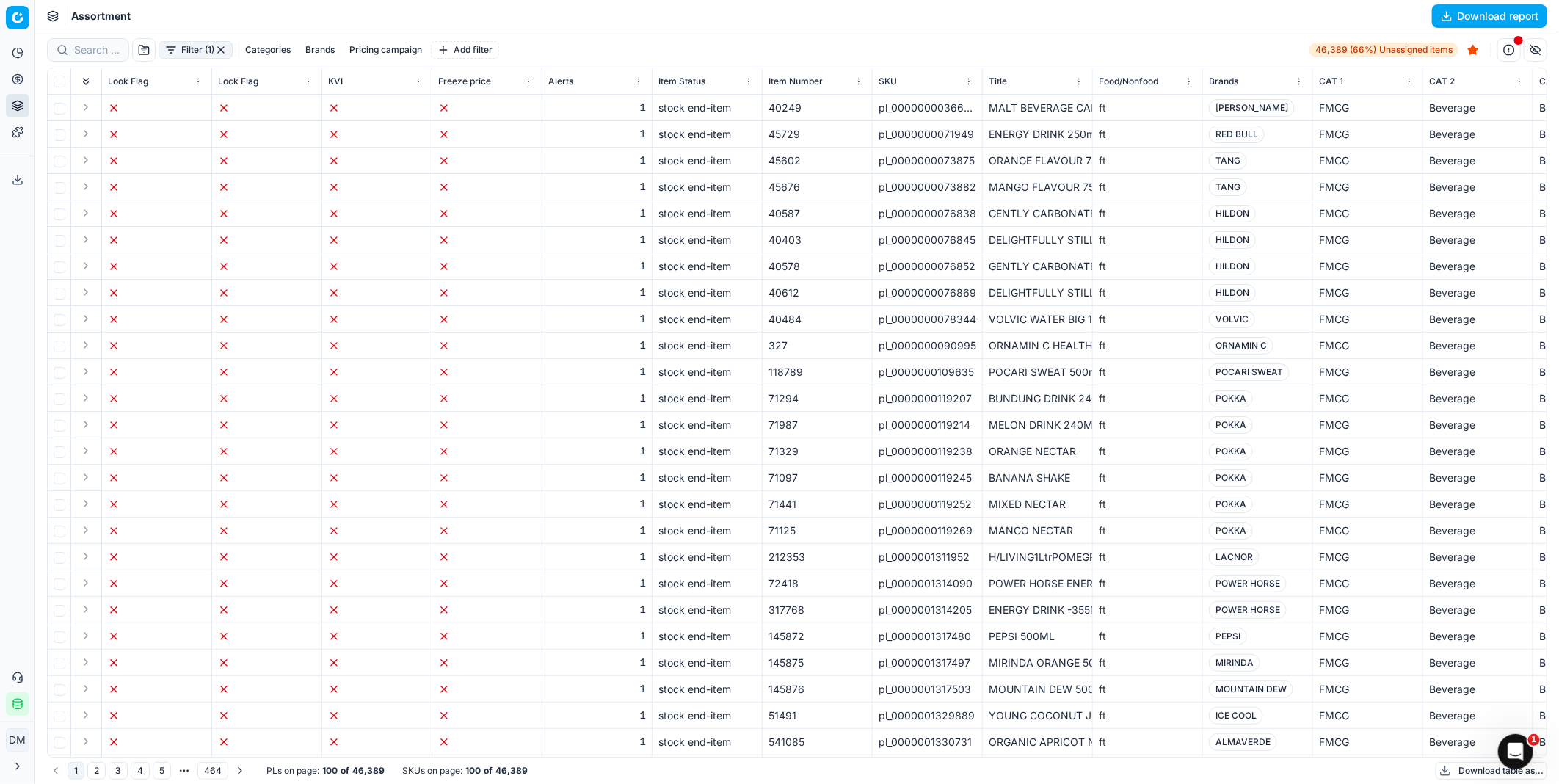
click at [13, 13] on html "Pricing platform Analytics Pricing Product portfolio Templates Export service 0…" at bounding box center [780, 392] width 1559 height 784
click at [89, 105] on div "Competitive data" at bounding box center [88, 105] width 157 height 32
